Goal: Task Accomplishment & Management: Use online tool/utility

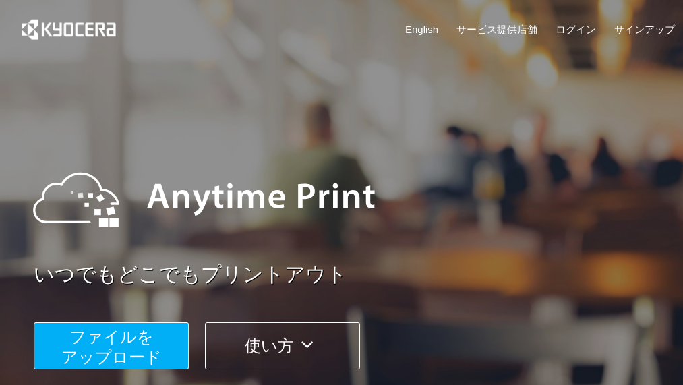
click at [111, 351] on span "ファイルを ​​アップロード" at bounding box center [111, 347] width 100 height 38
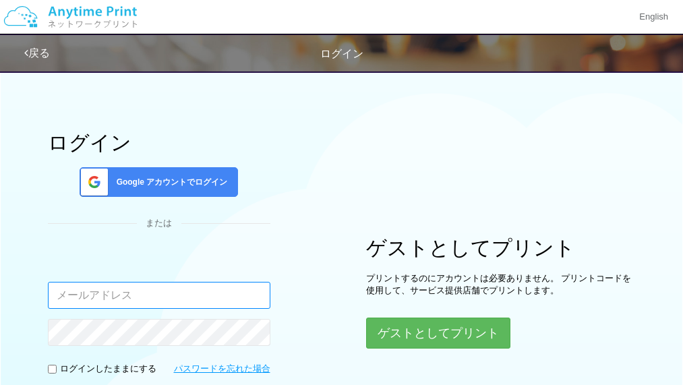
type input "[EMAIL_ADDRESS][DOMAIN_NAME]"
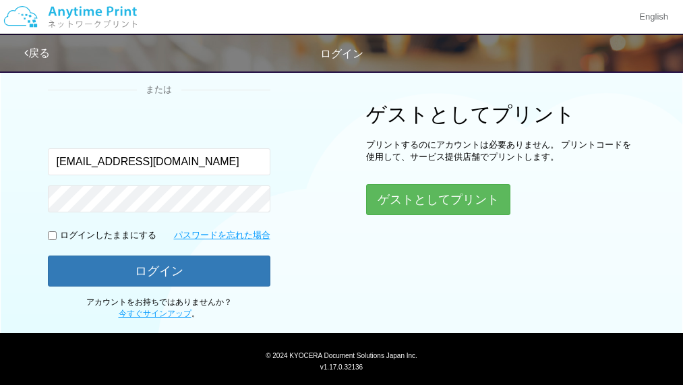
scroll to position [135, 0]
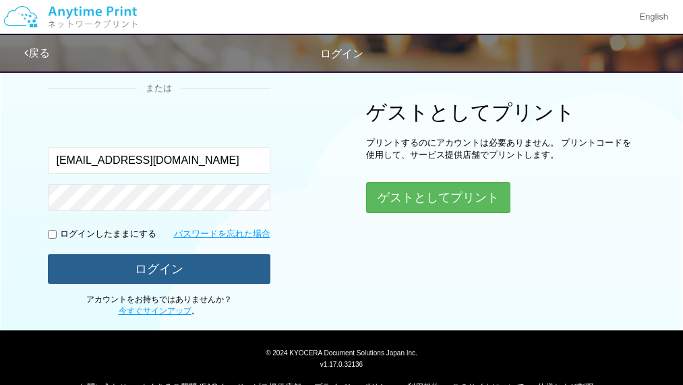
click at [181, 270] on button "ログイン" at bounding box center [159, 269] width 223 height 30
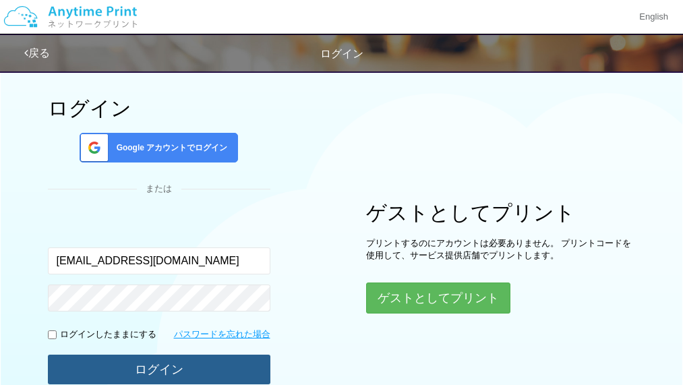
scroll to position [0, 0]
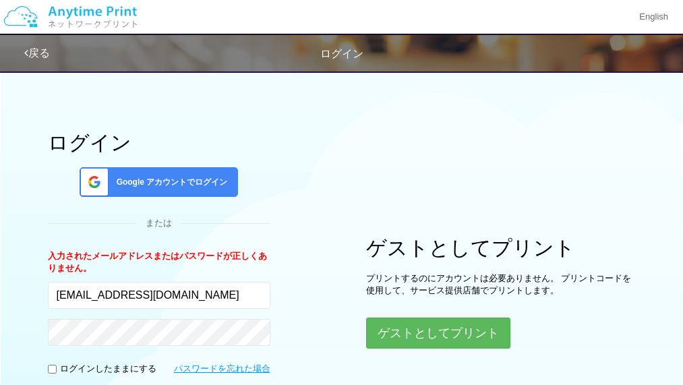
click at [190, 186] on span "Google アカウントでログイン" at bounding box center [169, 182] width 117 height 11
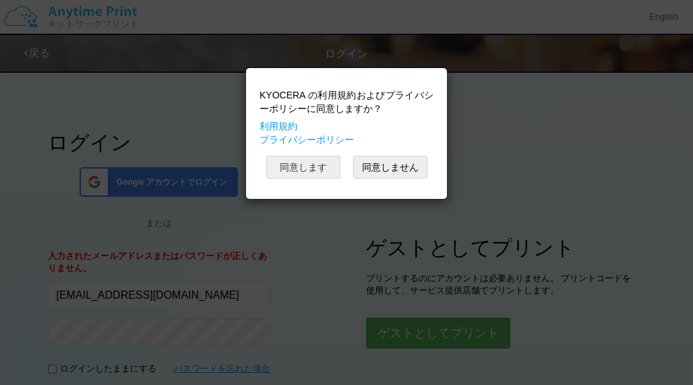
click at [291, 167] on button "同意します" at bounding box center [303, 167] width 74 height 23
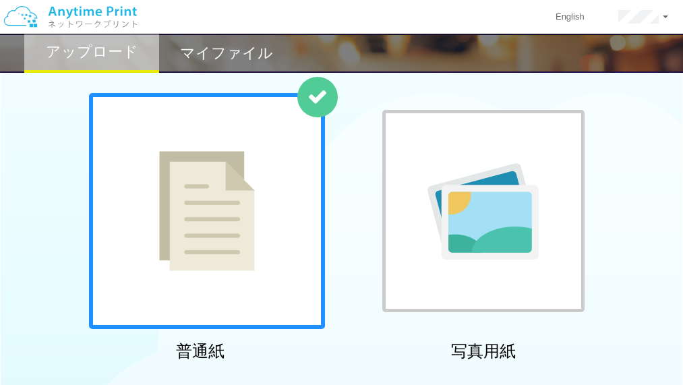
scroll to position [135, 0]
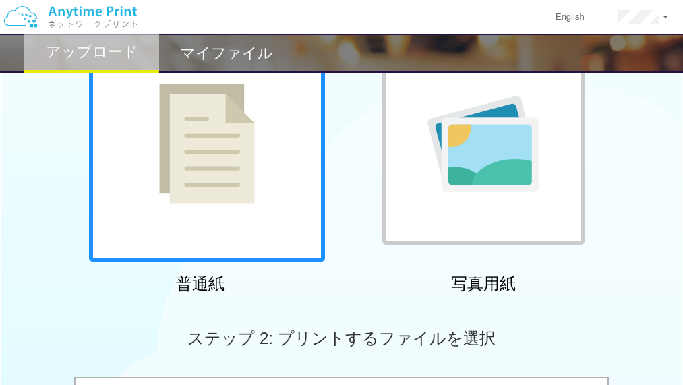
click at [202, 163] on img at bounding box center [207, 144] width 96 height 120
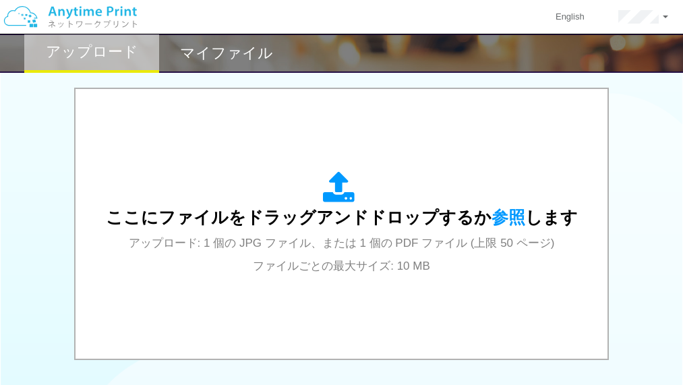
scroll to position [405, 0]
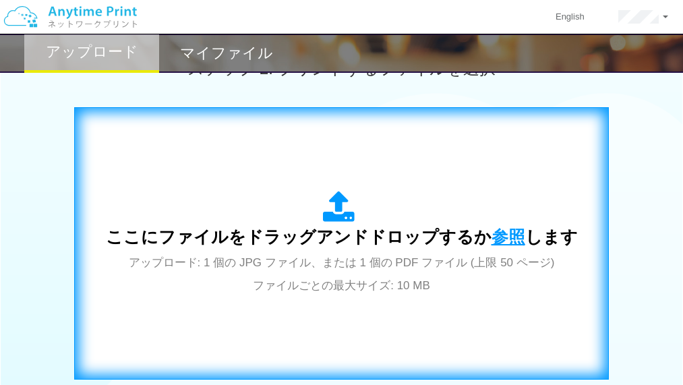
click at [496, 236] on span "参照" at bounding box center [509, 236] width 34 height 19
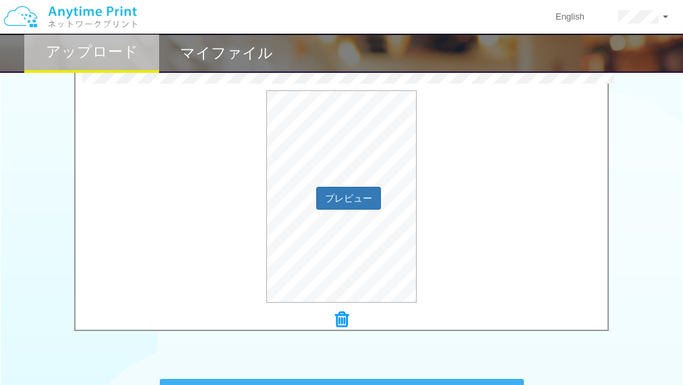
scroll to position [472, 0]
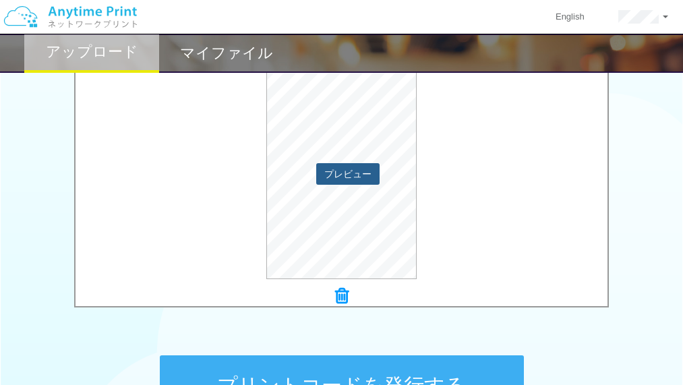
click at [338, 176] on button "プレビュー" at bounding box center [347, 174] width 63 height 22
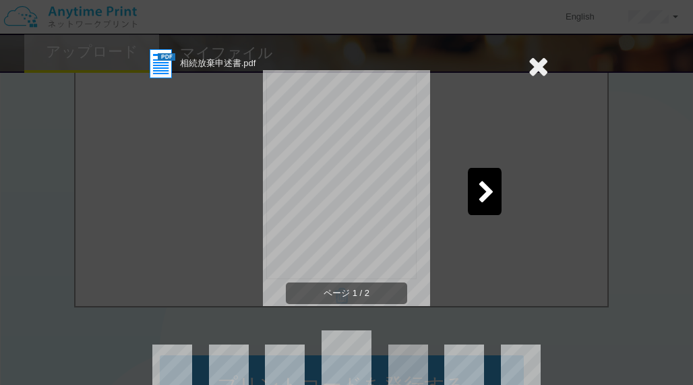
click at [488, 196] on icon at bounding box center [486, 193] width 17 height 24
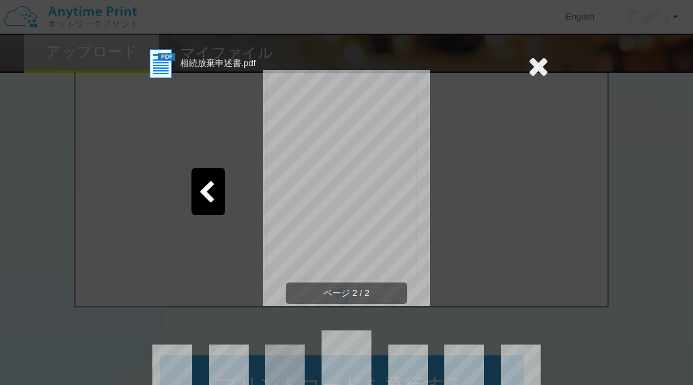
click at [529, 66] on icon at bounding box center [538, 66] width 21 height 27
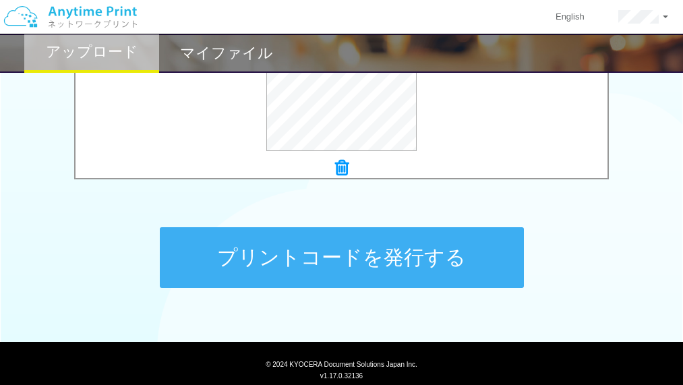
scroll to position [607, 0]
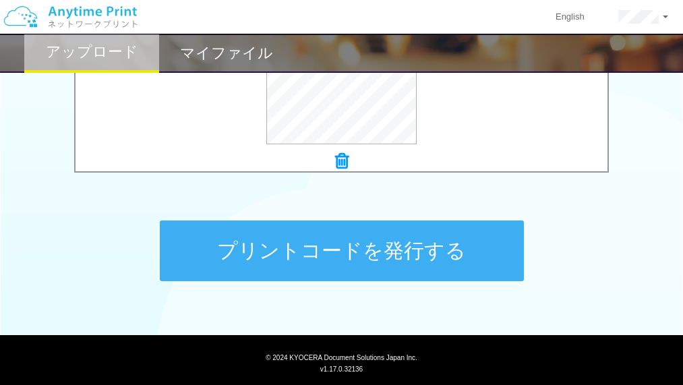
click at [378, 251] on button "プリントコードを発行する" at bounding box center [342, 251] width 364 height 61
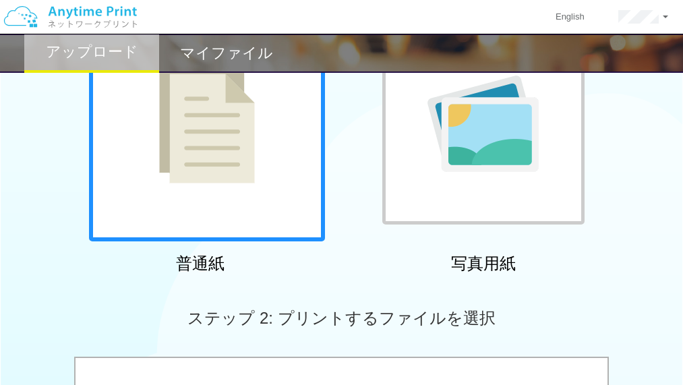
scroll to position [202, 0]
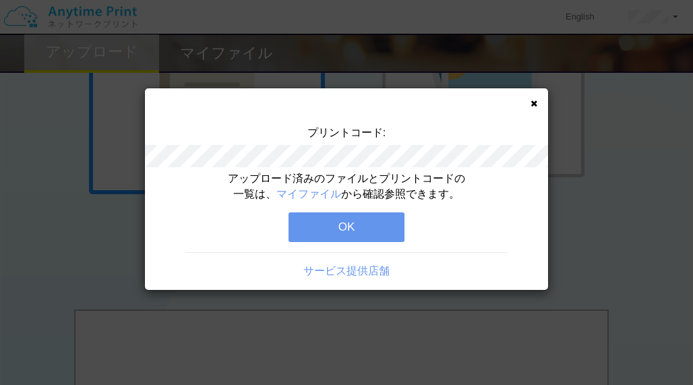
click at [355, 218] on button "OK" at bounding box center [347, 227] width 116 height 30
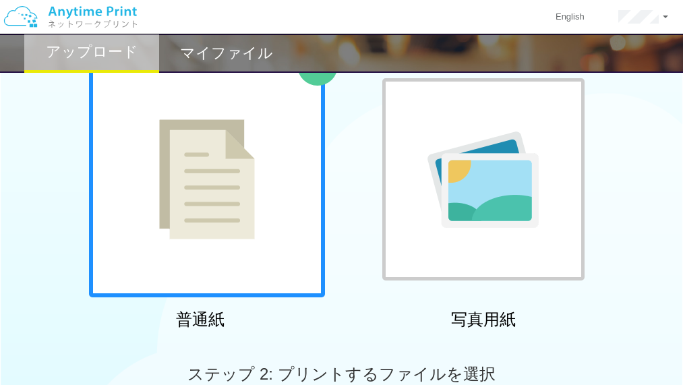
scroll to position [0, 0]
